Goal: Information Seeking & Learning: Get advice/opinions

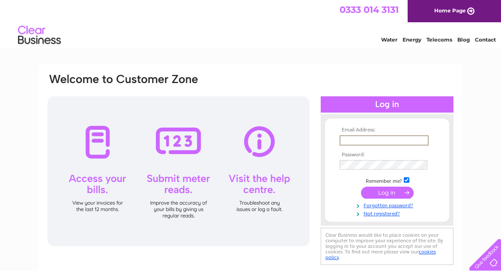
click at [349, 139] on input "text" at bounding box center [383, 140] width 89 height 10
type input "rossautos144@yahoo.com"
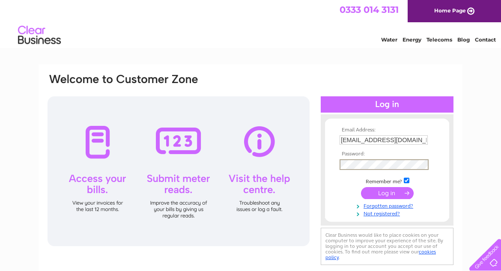
click at [361, 187] on input "submit" at bounding box center [387, 193] width 53 height 12
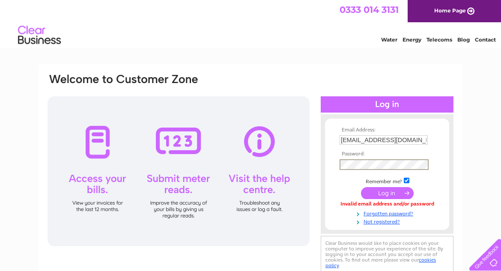
click at [361, 187] on input "submit" at bounding box center [387, 193] width 53 height 12
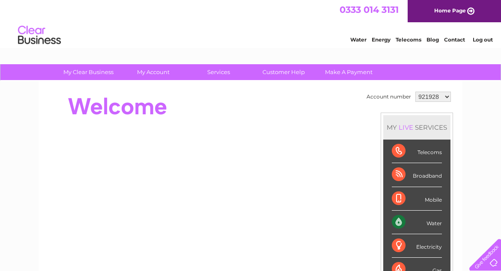
click at [444, 95] on select "921928 1047370" at bounding box center [433, 97] width 36 height 10
select select "1047370"
click at [415, 92] on select "921928 1047370" at bounding box center [433, 97] width 36 height 10
click at [277, 73] on link "Customer Help" at bounding box center [283, 72] width 71 height 16
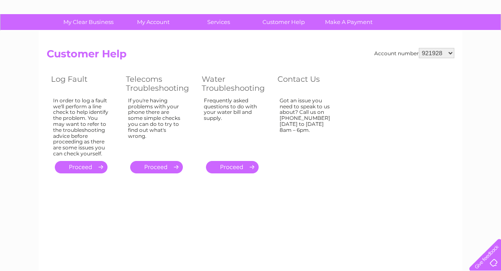
scroll to position [31, 0]
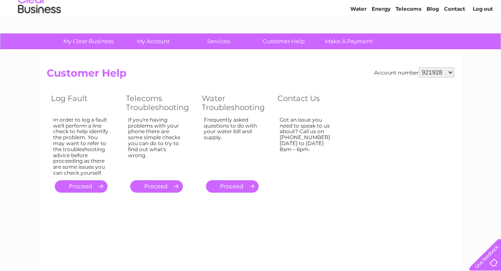
click at [172, 184] on link "." at bounding box center [156, 186] width 53 height 12
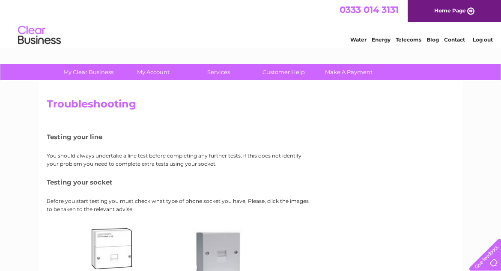
click at [461, 41] on link "Contact" at bounding box center [454, 39] width 21 height 6
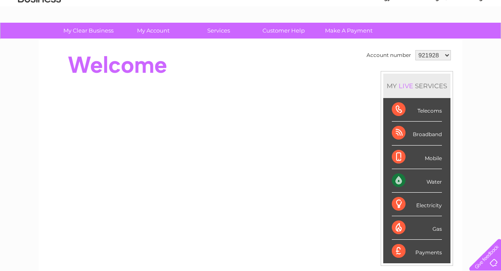
scroll to position [22, 0]
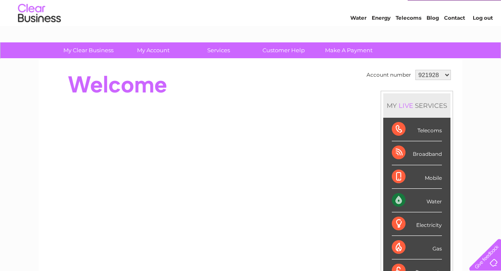
click at [444, 74] on select "921928 1047370" at bounding box center [433, 75] width 36 height 10
select select "1047370"
click at [415, 70] on select "921928 1047370" at bounding box center [433, 75] width 36 height 10
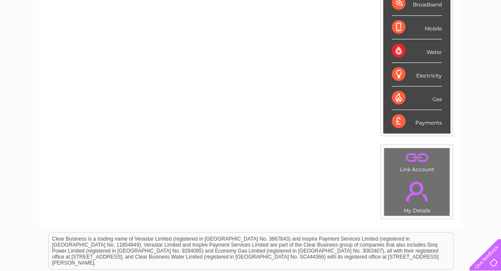
scroll to position [43, 0]
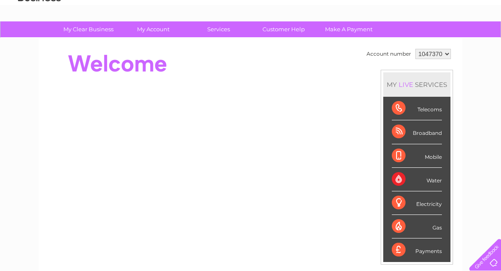
click at [395, 134] on div "Broadband" at bounding box center [417, 132] width 50 height 24
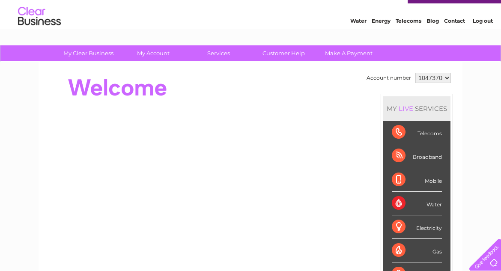
scroll to position [0, 0]
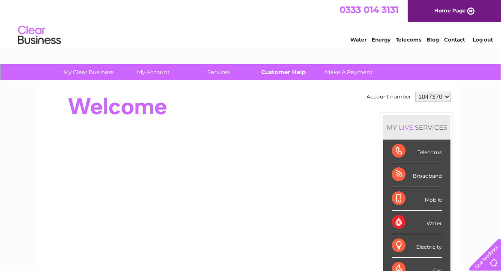
click at [294, 70] on link "Customer Help" at bounding box center [283, 72] width 71 height 16
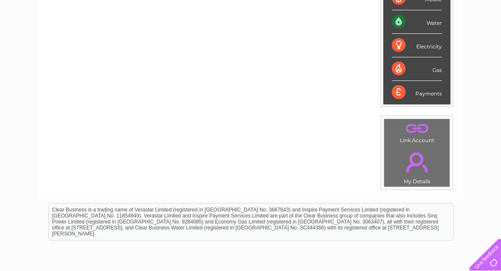
scroll to position [171, 0]
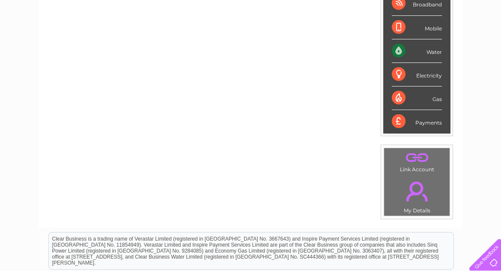
click at [414, 185] on link "." at bounding box center [416, 191] width 61 height 30
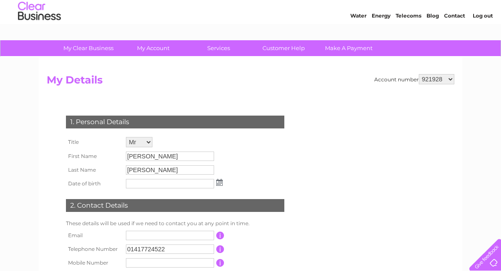
scroll to position [9, 0]
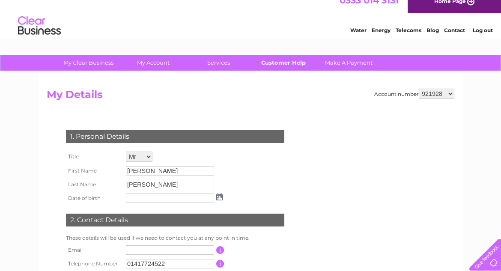
click at [299, 64] on link "Customer Help" at bounding box center [283, 63] width 71 height 16
